Goal: Entertainment & Leisure: Consume media (video, audio)

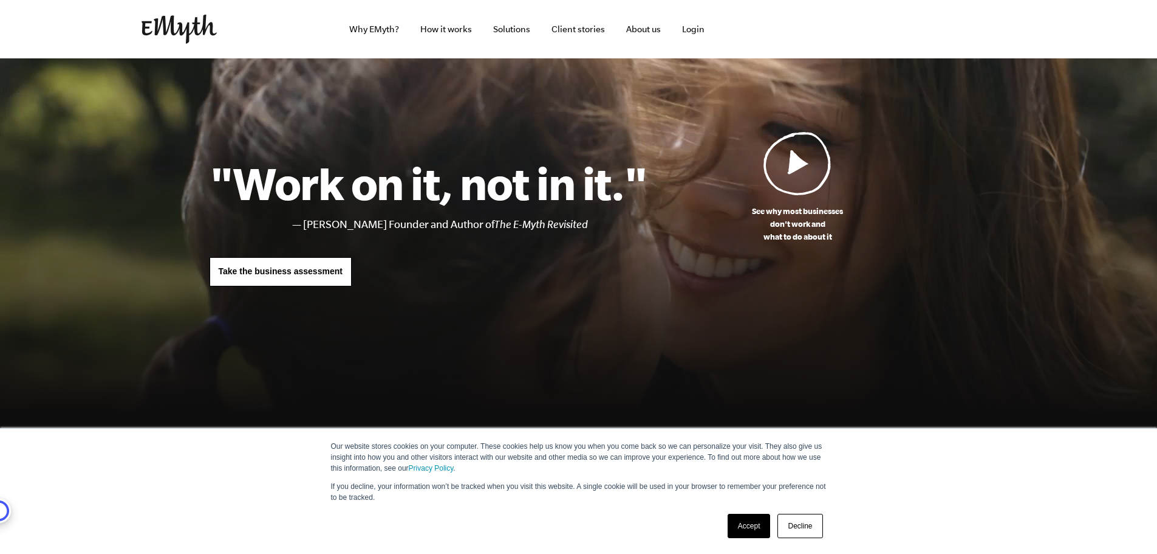
click at [797, 156] on img at bounding box center [798, 163] width 68 height 64
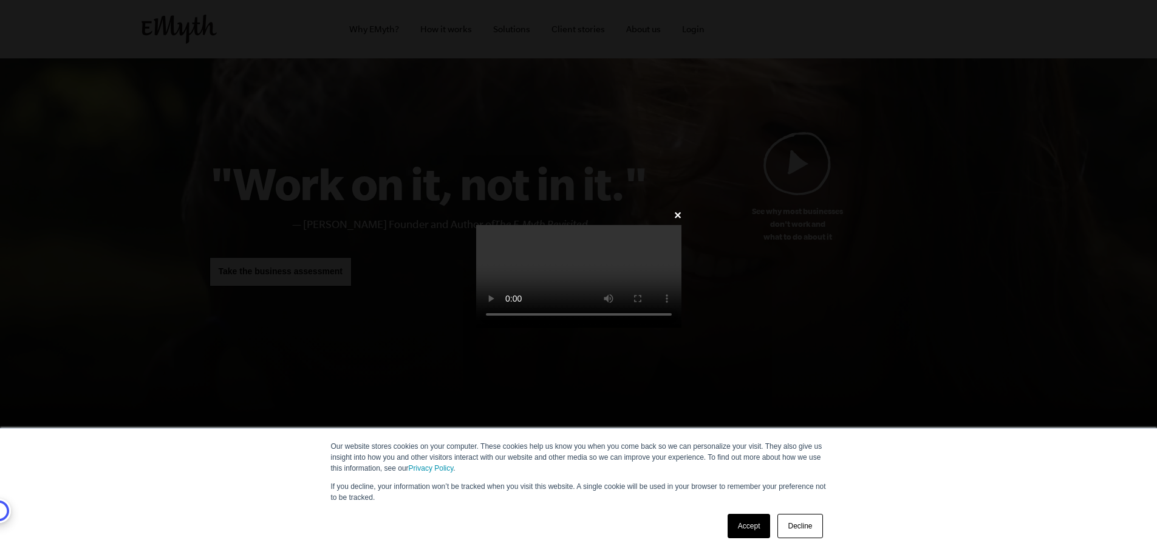
click at [647, 266] on video at bounding box center [578, 276] width 205 height 103
click at [480, 269] on video at bounding box center [578, 276] width 205 height 103
click at [811, 519] on link "Decline" at bounding box center [800, 525] width 45 height 24
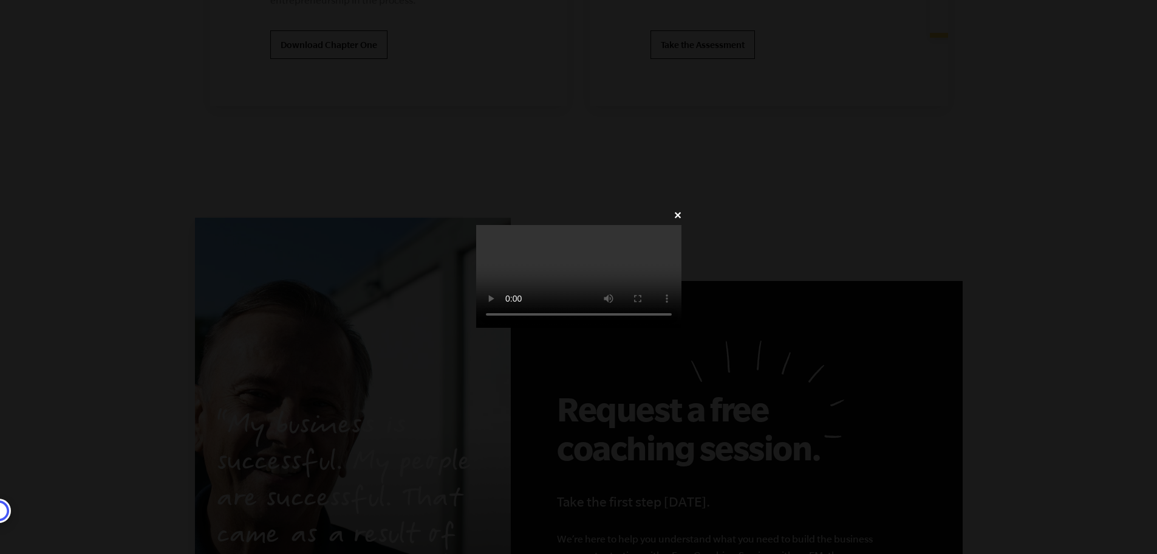
scroll to position [2645, 0]
click at [476, 233] on video at bounding box center [578, 276] width 205 height 103
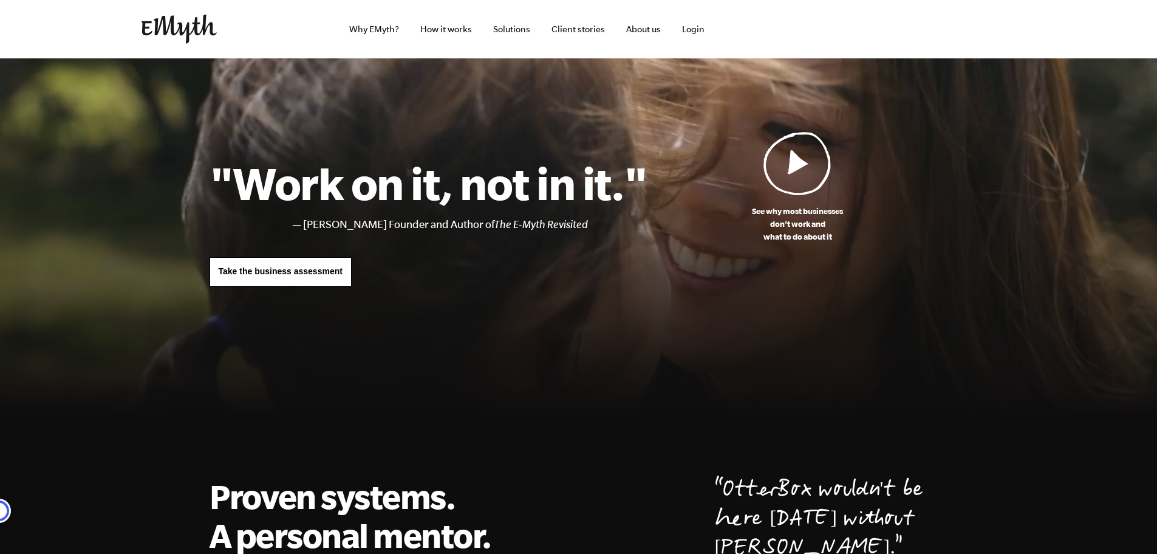
click at [779, 166] on img at bounding box center [798, 163] width 68 height 64
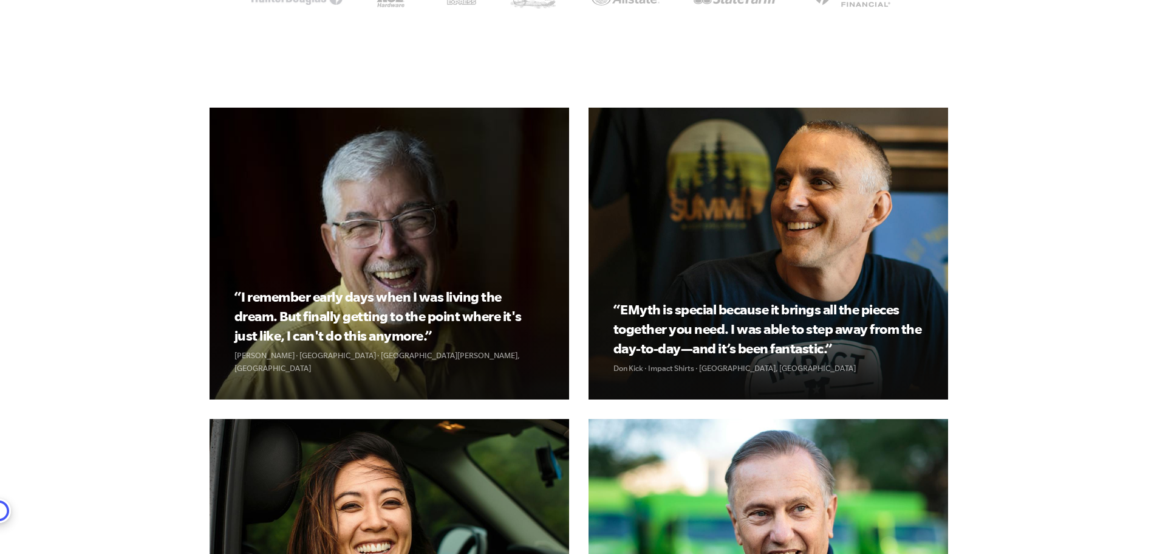
scroll to position [1276, 0]
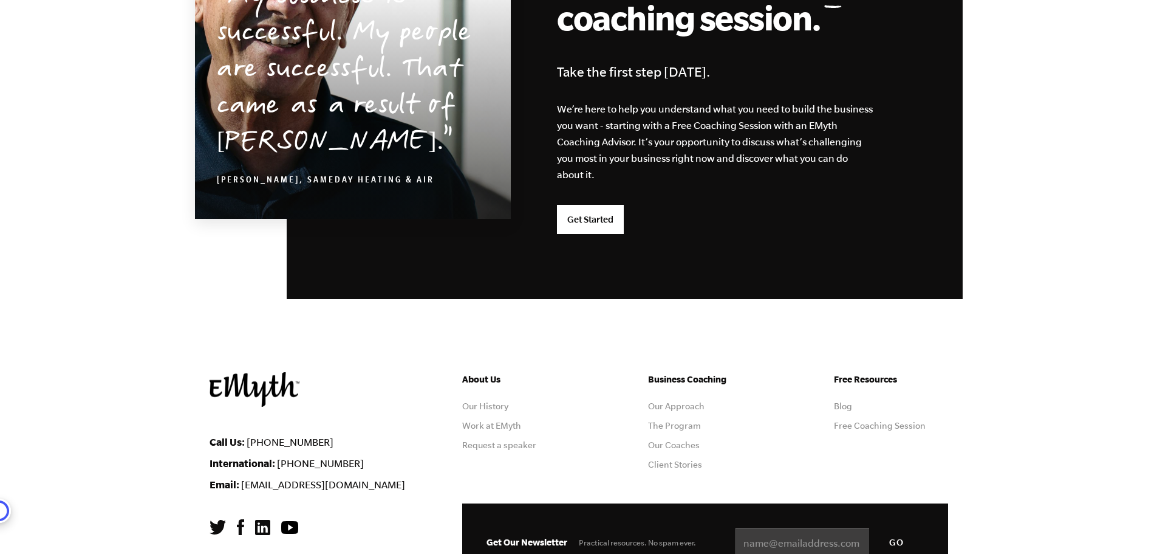
scroll to position [3131, 0]
